Goal: Task Accomplishment & Management: Manage account settings

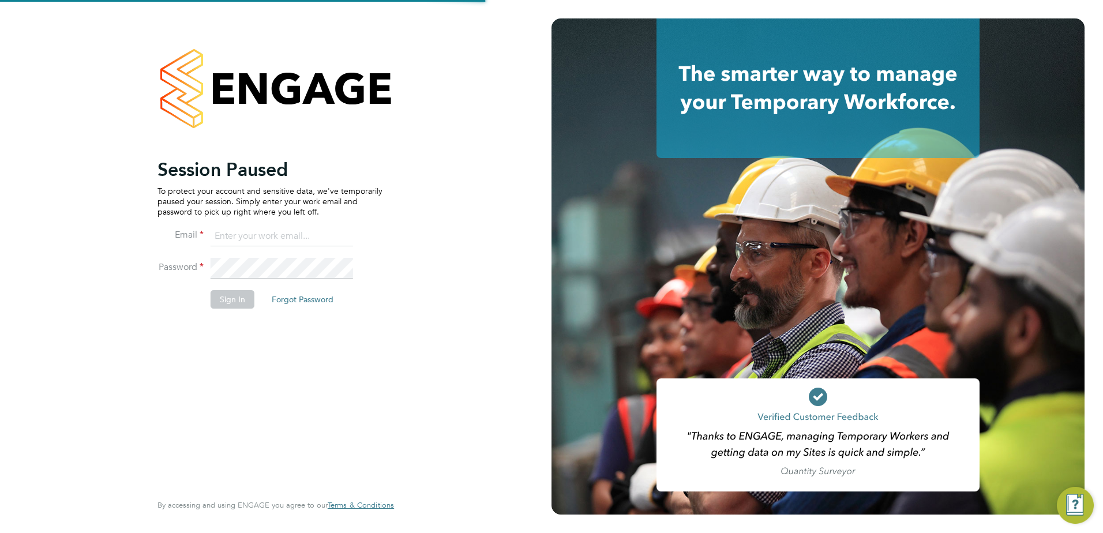
type input "[PERSON_NAME][EMAIL_ADDRESS][PERSON_NAME][DOMAIN_NAME]"
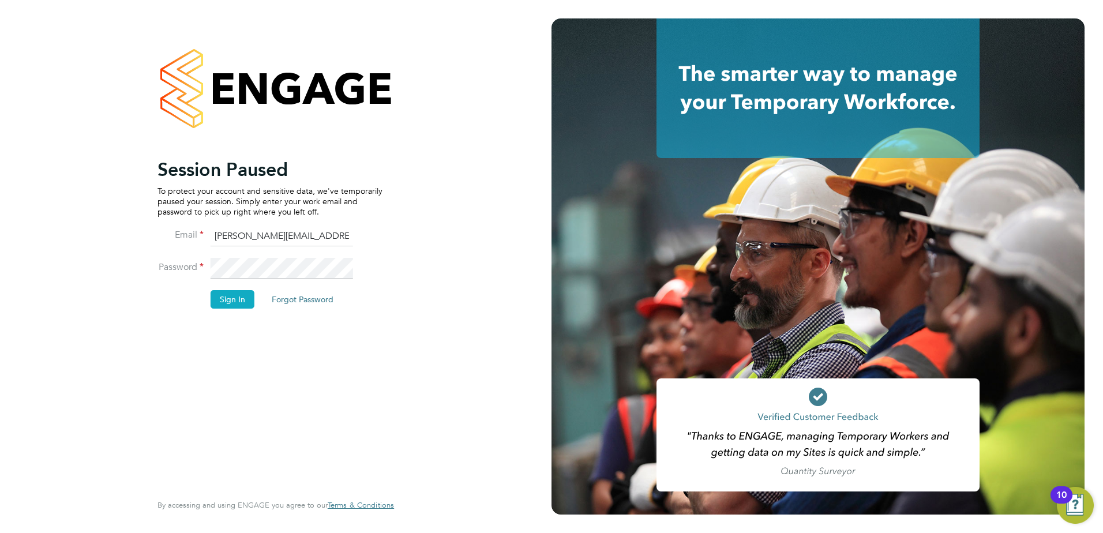
click at [246, 301] on button "Sign In" at bounding box center [233, 299] width 44 height 18
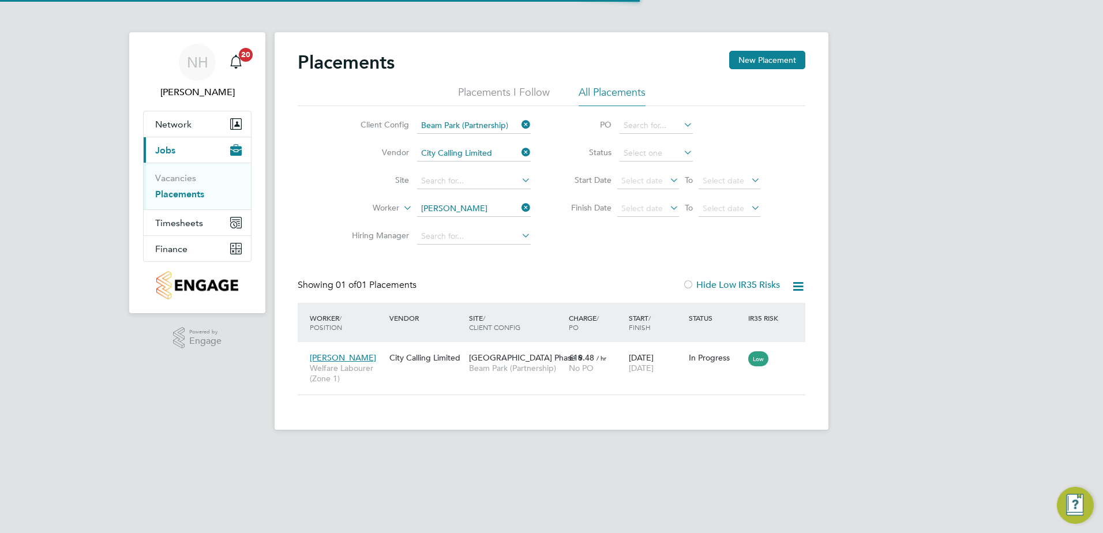
scroll to position [33, 100]
